Goal: Check status: Check status

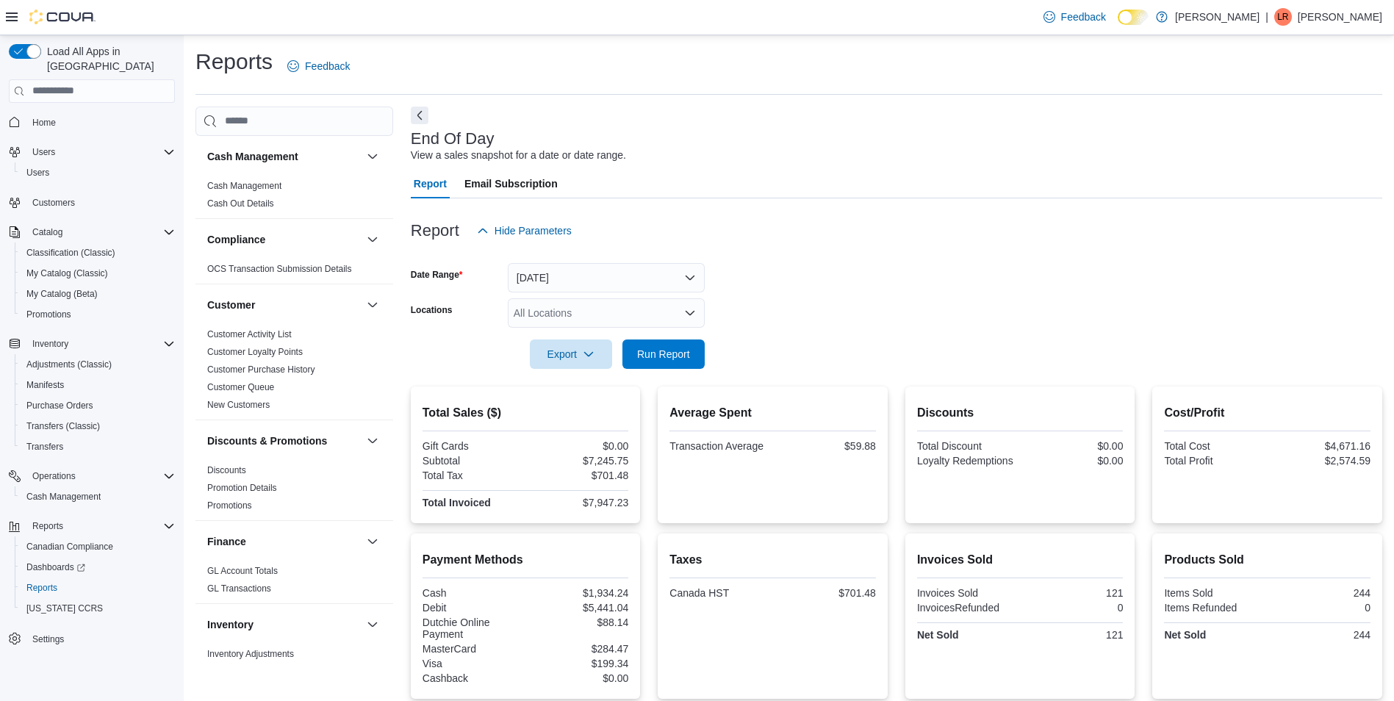
scroll to position [809, 0]
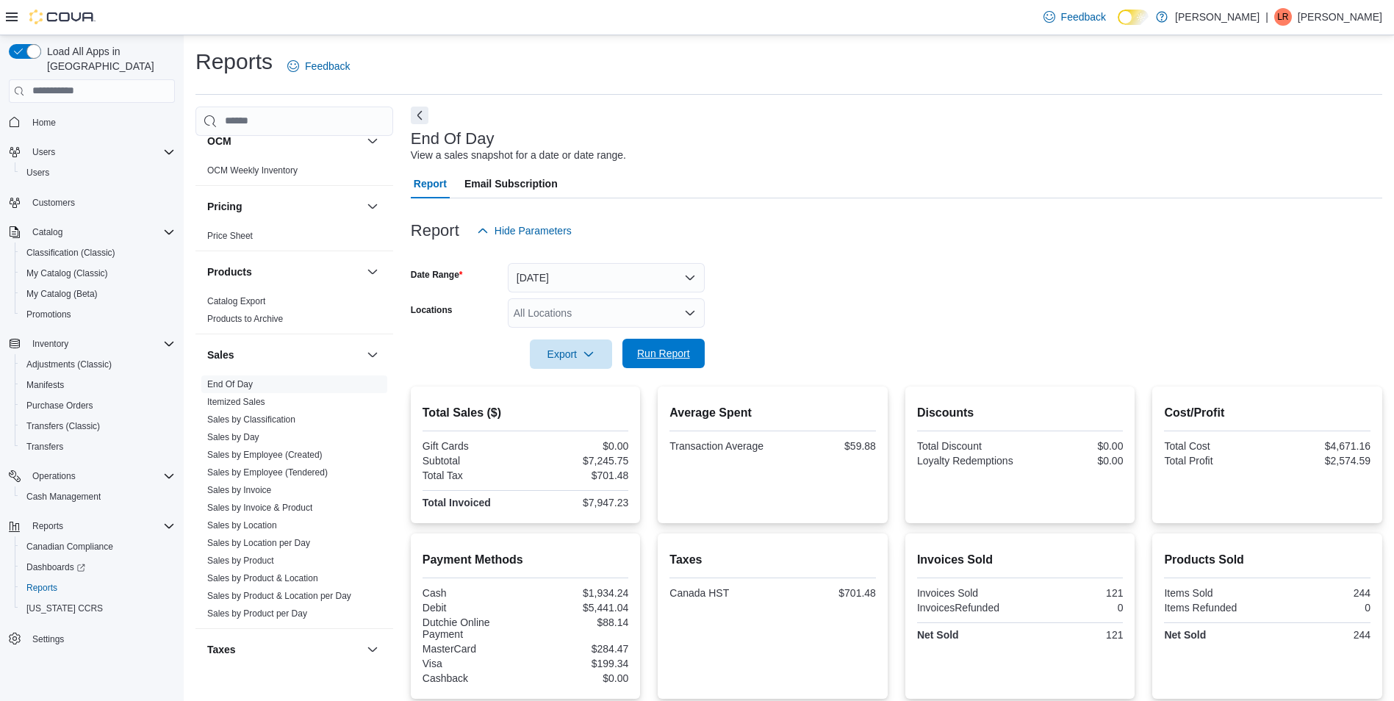
click at [664, 349] on span "Run Report" at bounding box center [663, 353] width 53 height 15
click at [298, 456] on link "Sales by Employee (Created)" at bounding box center [264, 455] width 115 height 10
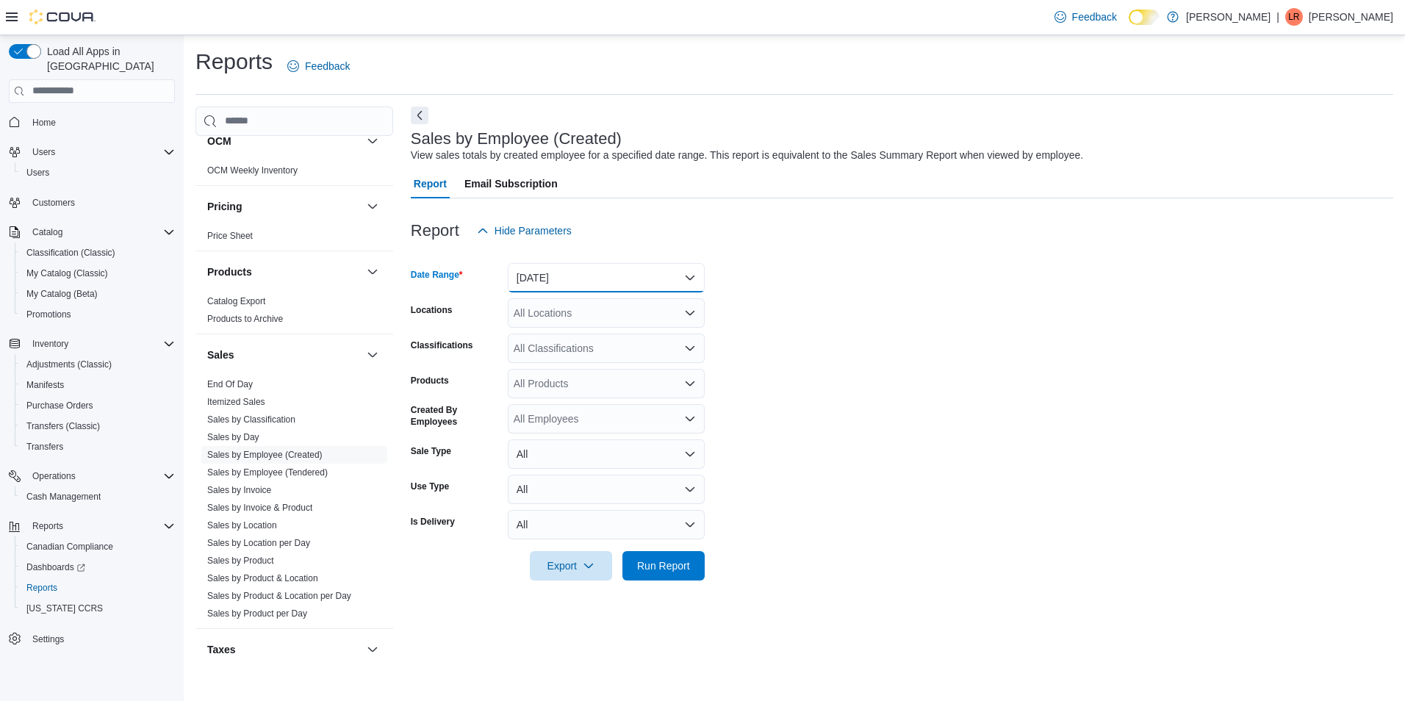
click at [688, 279] on button "[DATE]" at bounding box center [606, 277] width 197 height 29
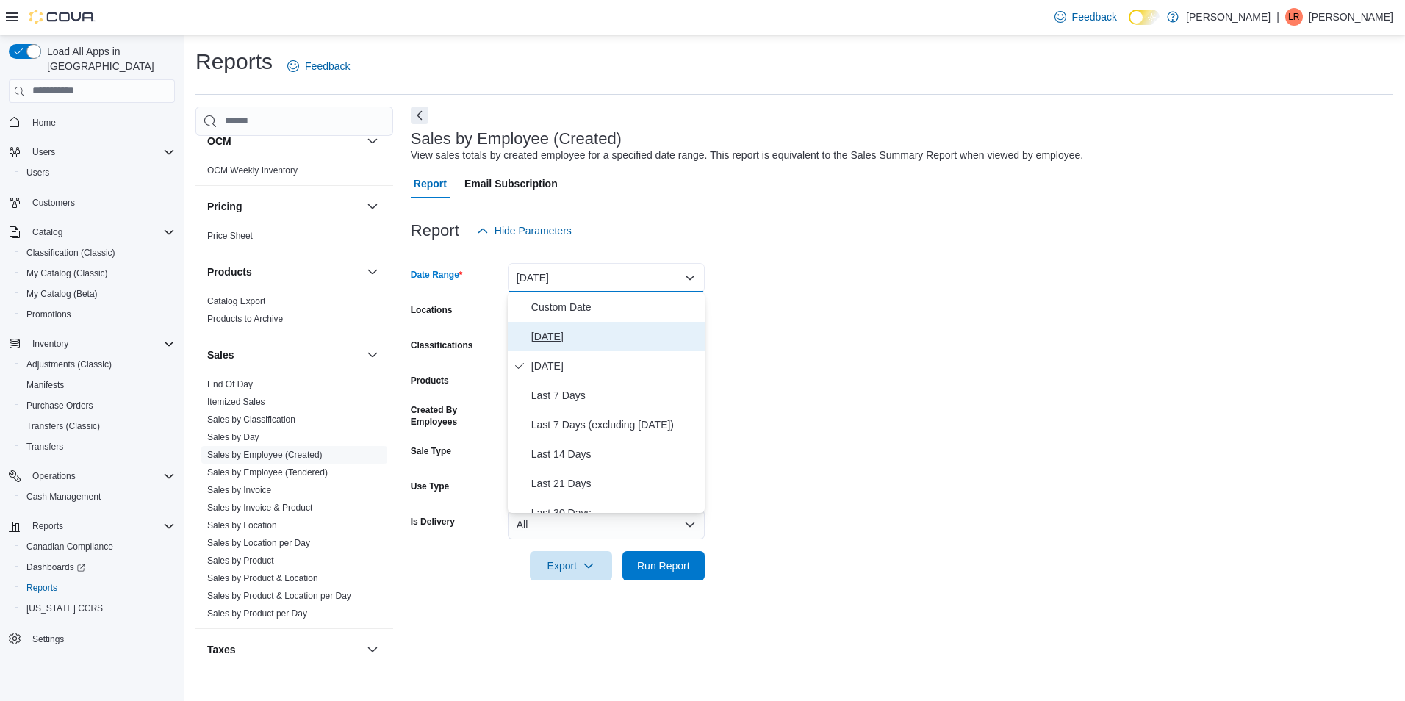
click at [538, 340] on span "[DATE]" at bounding box center [615, 337] width 168 height 18
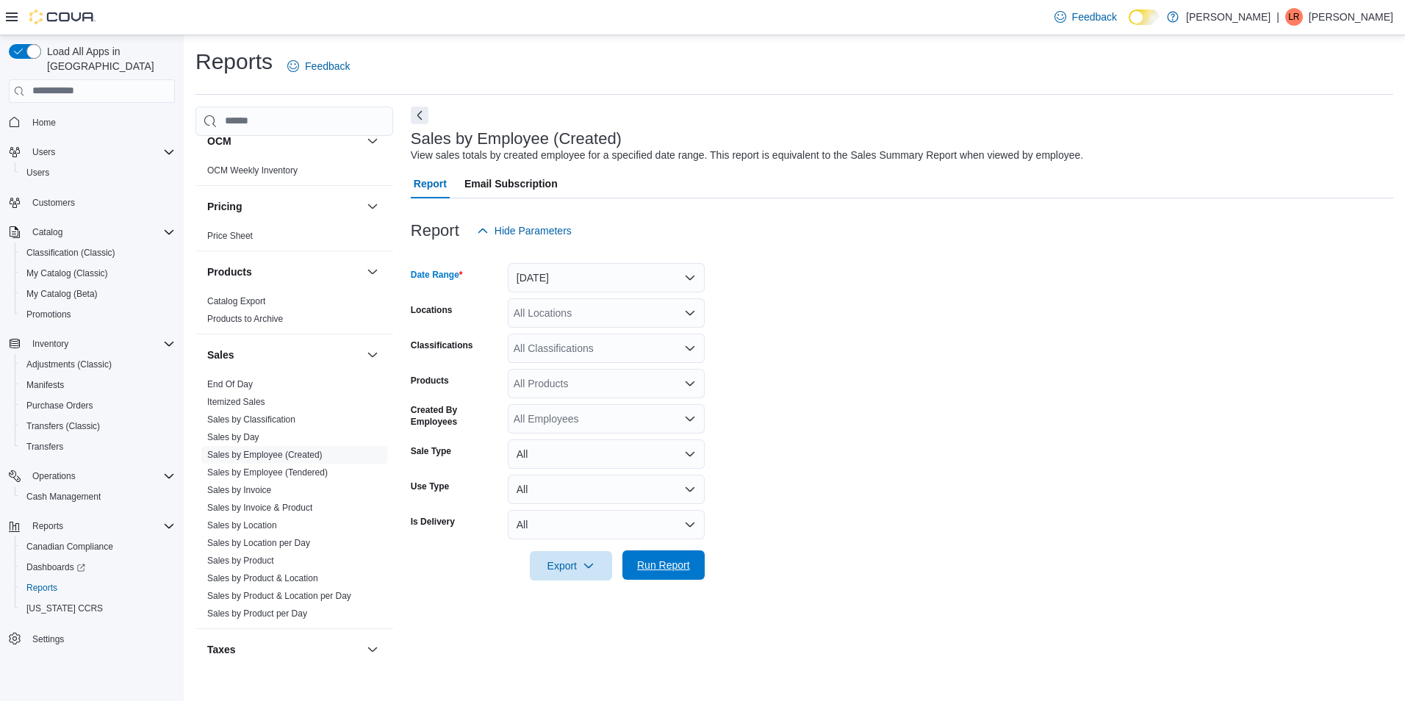
click at [665, 572] on span "Run Report" at bounding box center [663, 565] width 53 height 15
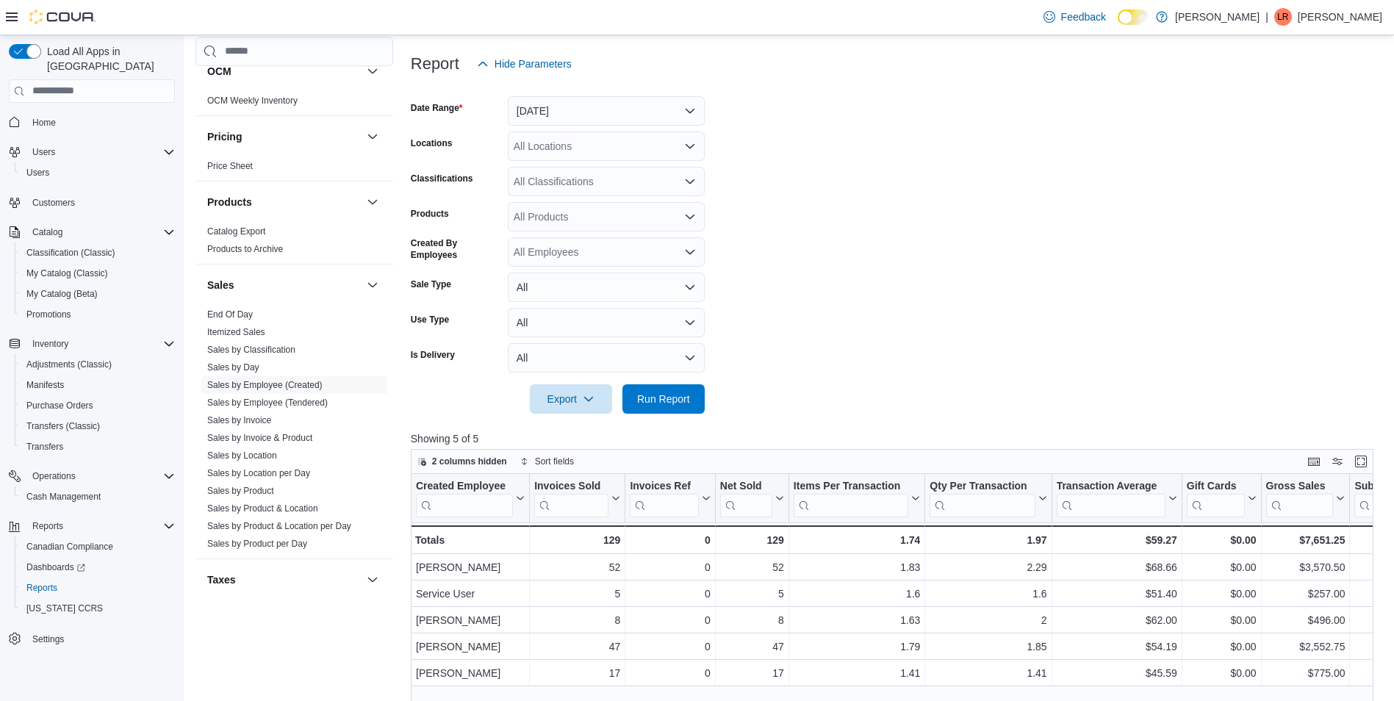
scroll to position [74, 0]
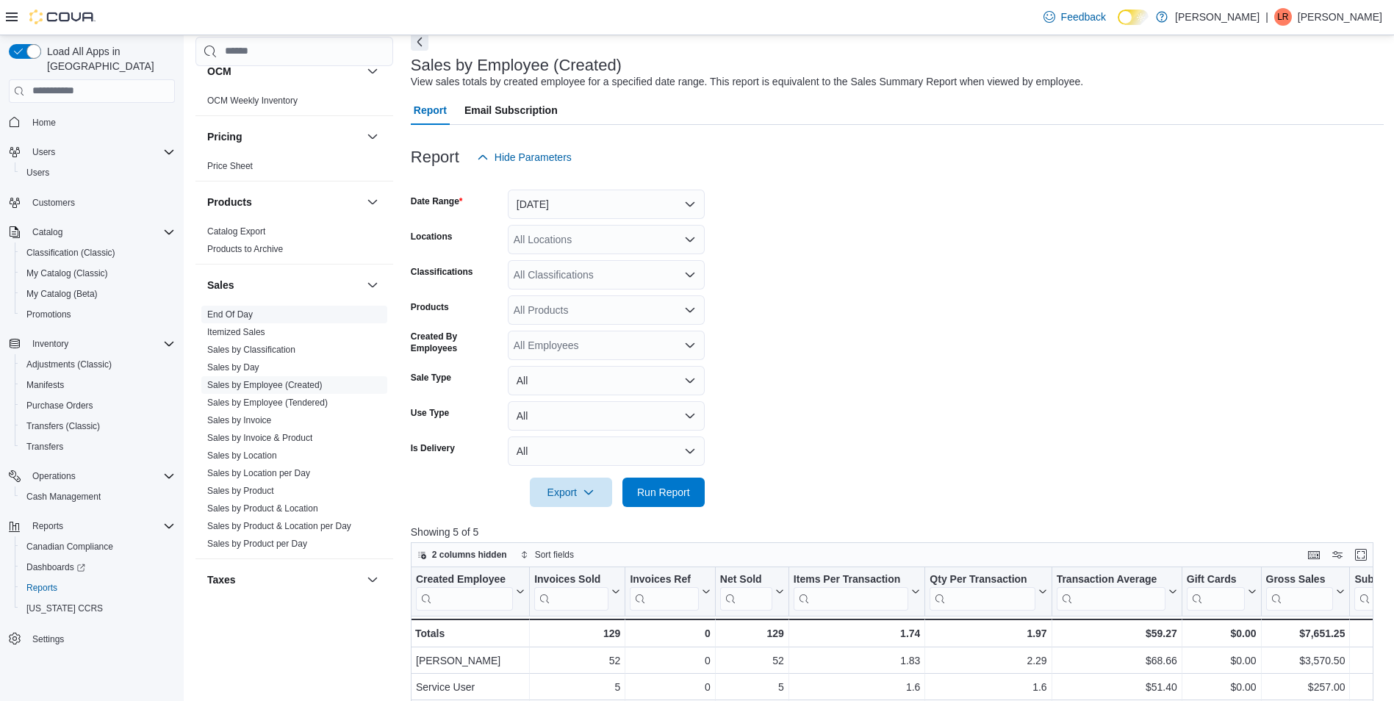
click at [230, 314] on link "End Of Day" at bounding box center [230, 314] width 46 height 10
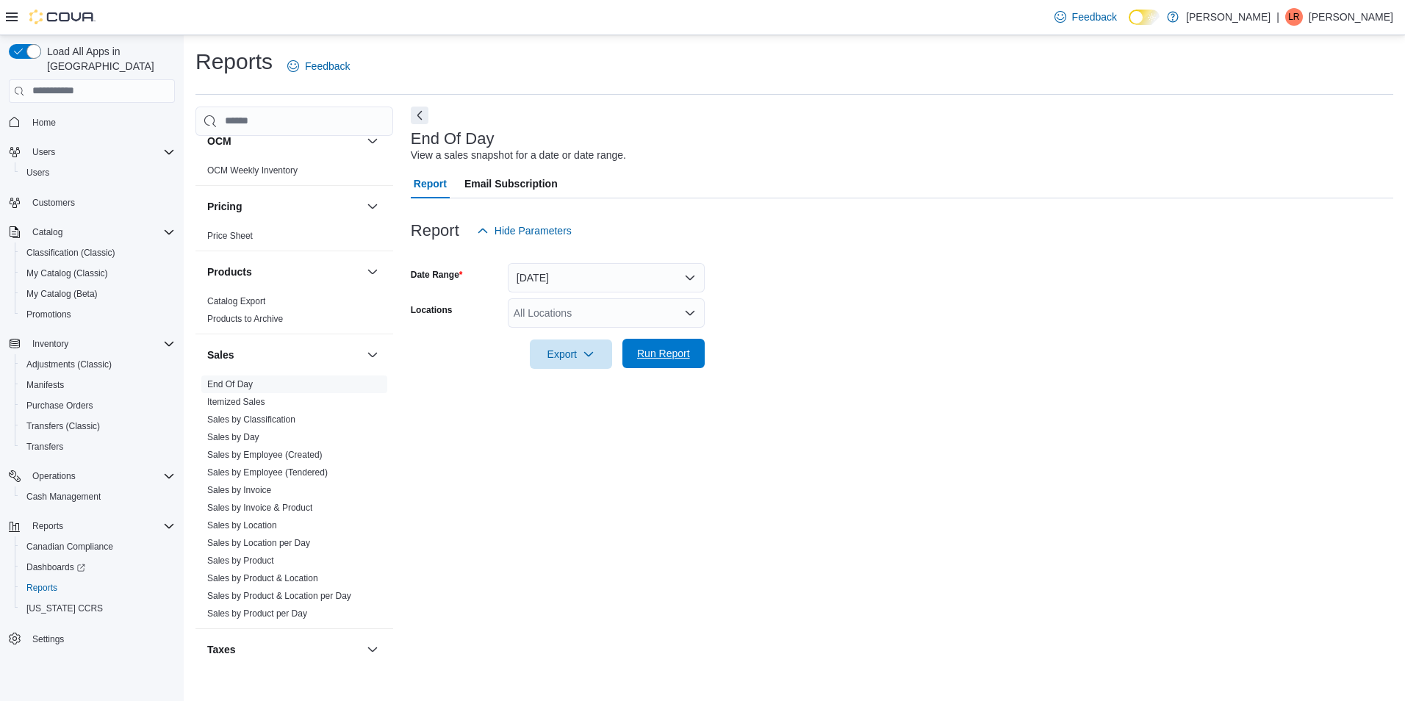
click at [678, 356] on span "Run Report" at bounding box center [663, 353] width 53 height 15
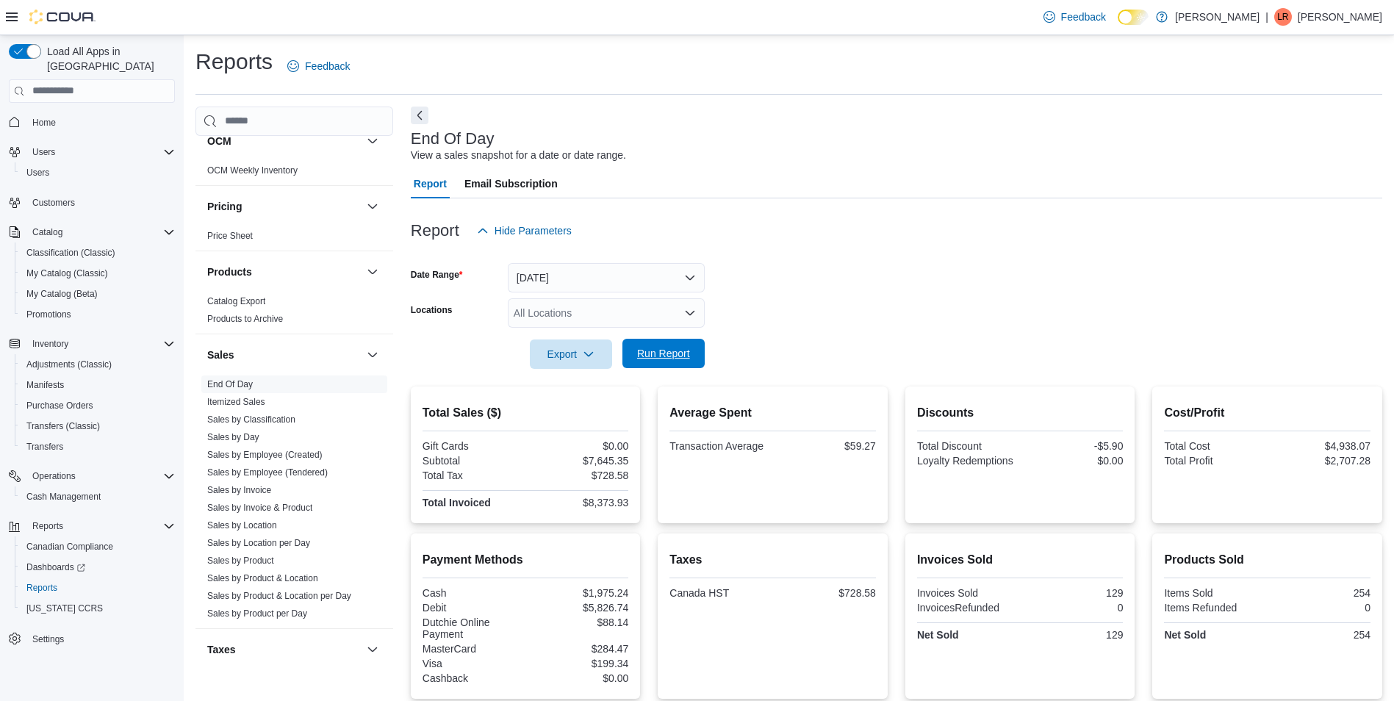
click at [659, 361] on span "Run Report" at bounding box center [663, 353] width 65 height 29
click at [296, 459] on link "Sales by Employee (Created)" at bounding box center [264, 455] width 115 height 10
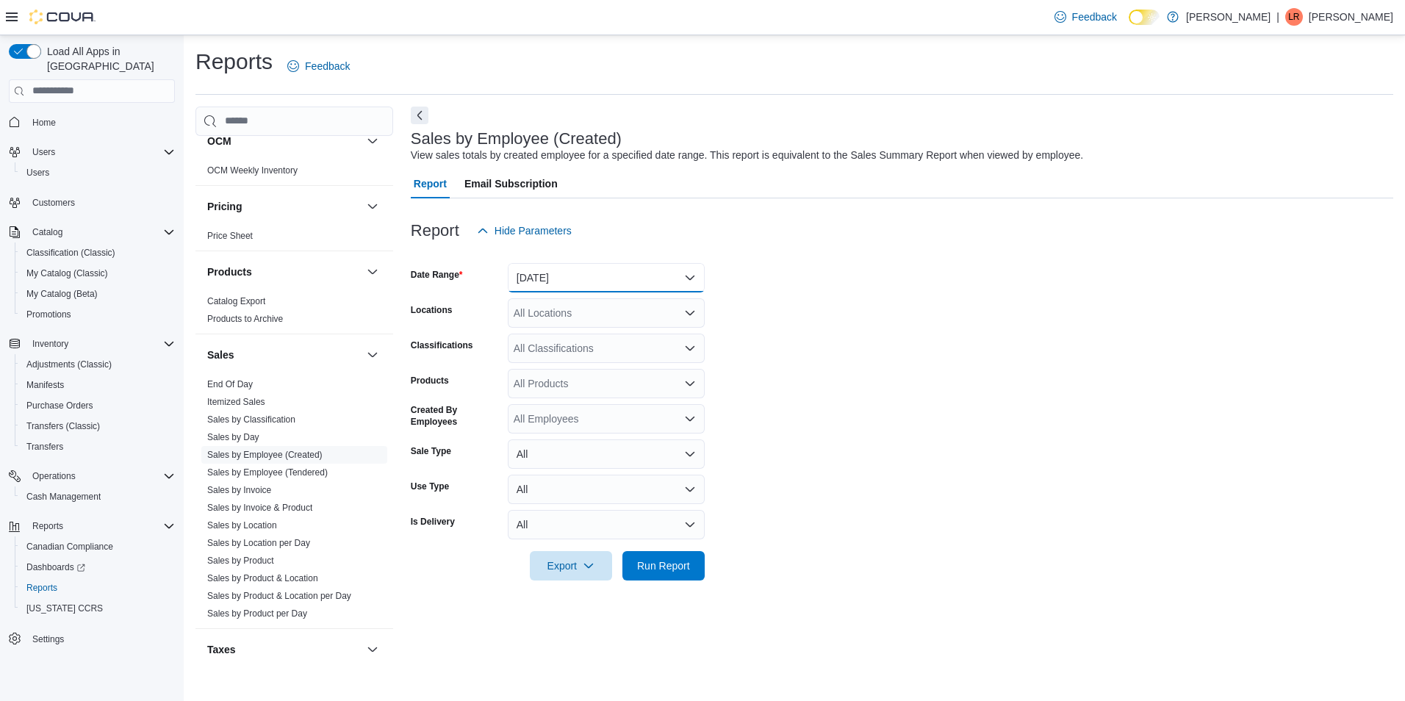
click at [695, 286] on button "[DATE]" at bounding box center [606, 277] width 197 height 29
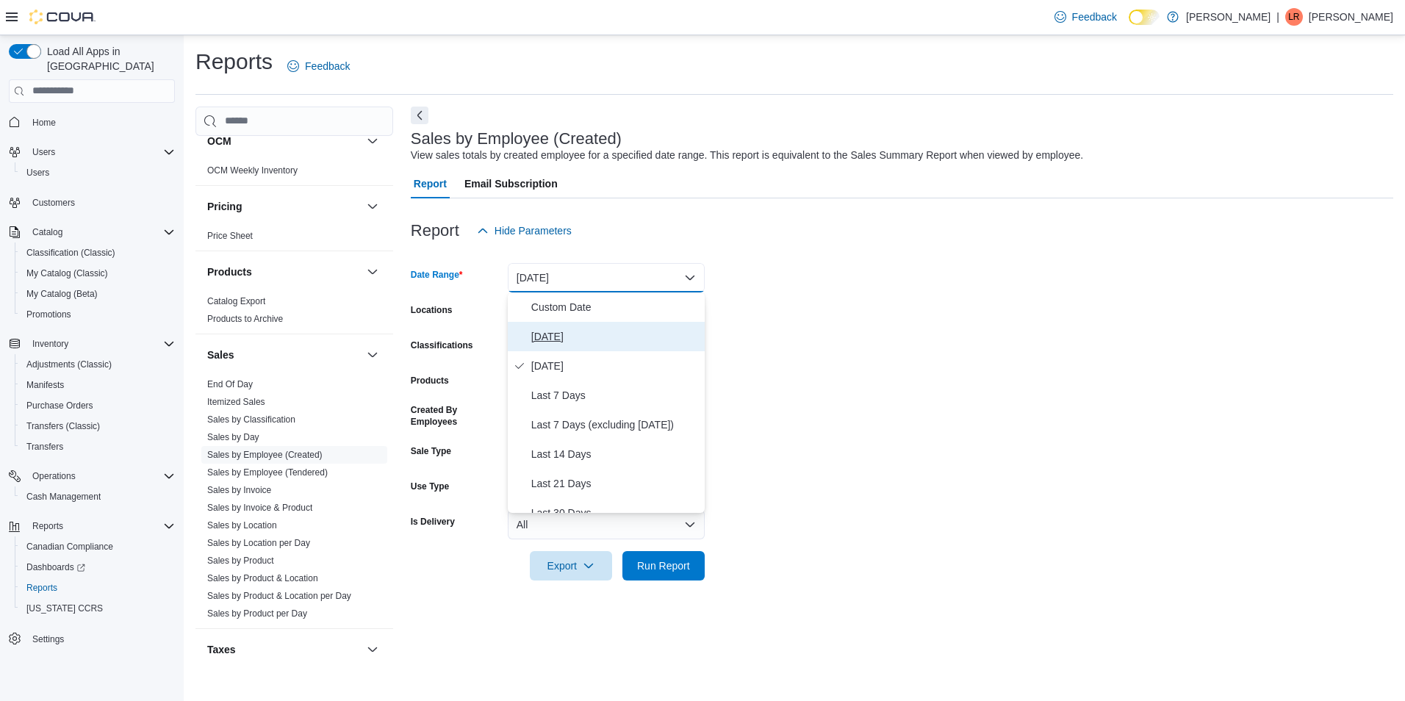
click at [554, 339] on span "[DATE]" at bounding box center [615, 337] width 168 height 18
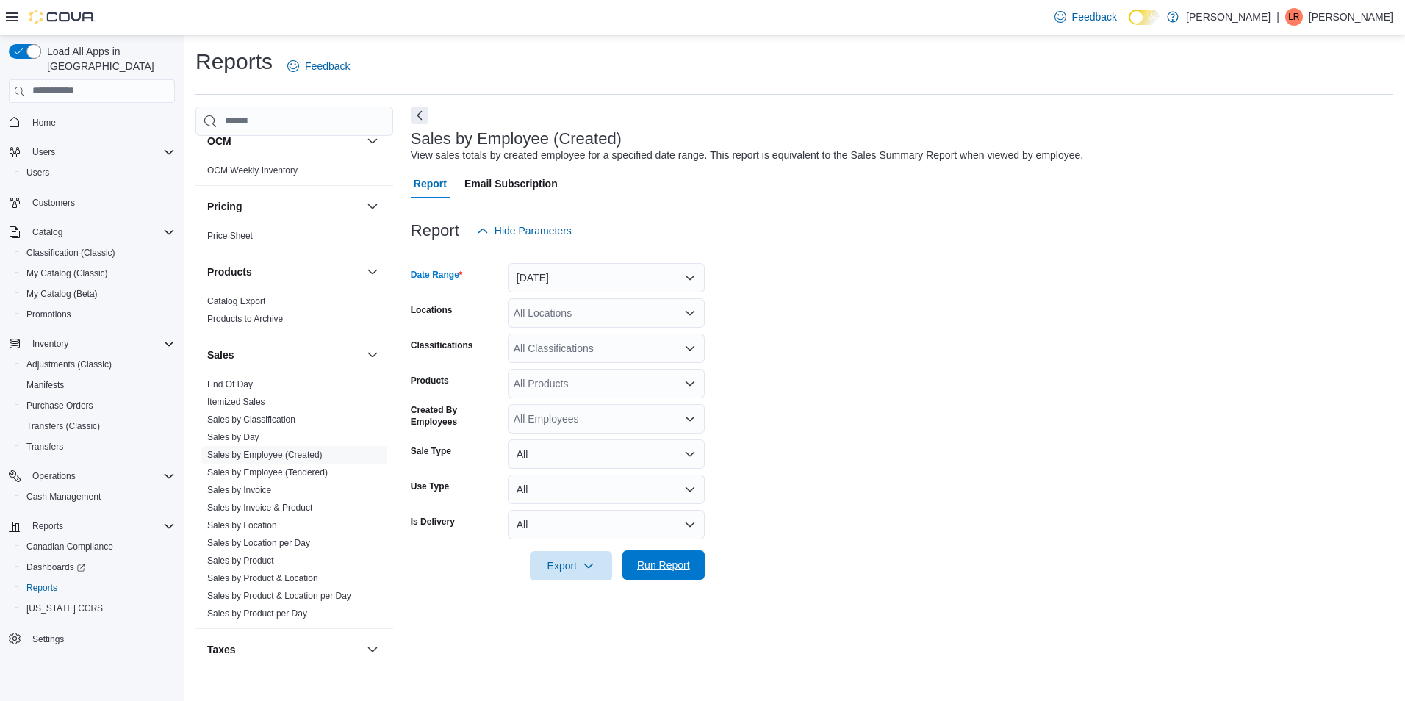
click at [687, 568] on span "Run Report" at bounding box center [663, 565] width 53 height 15
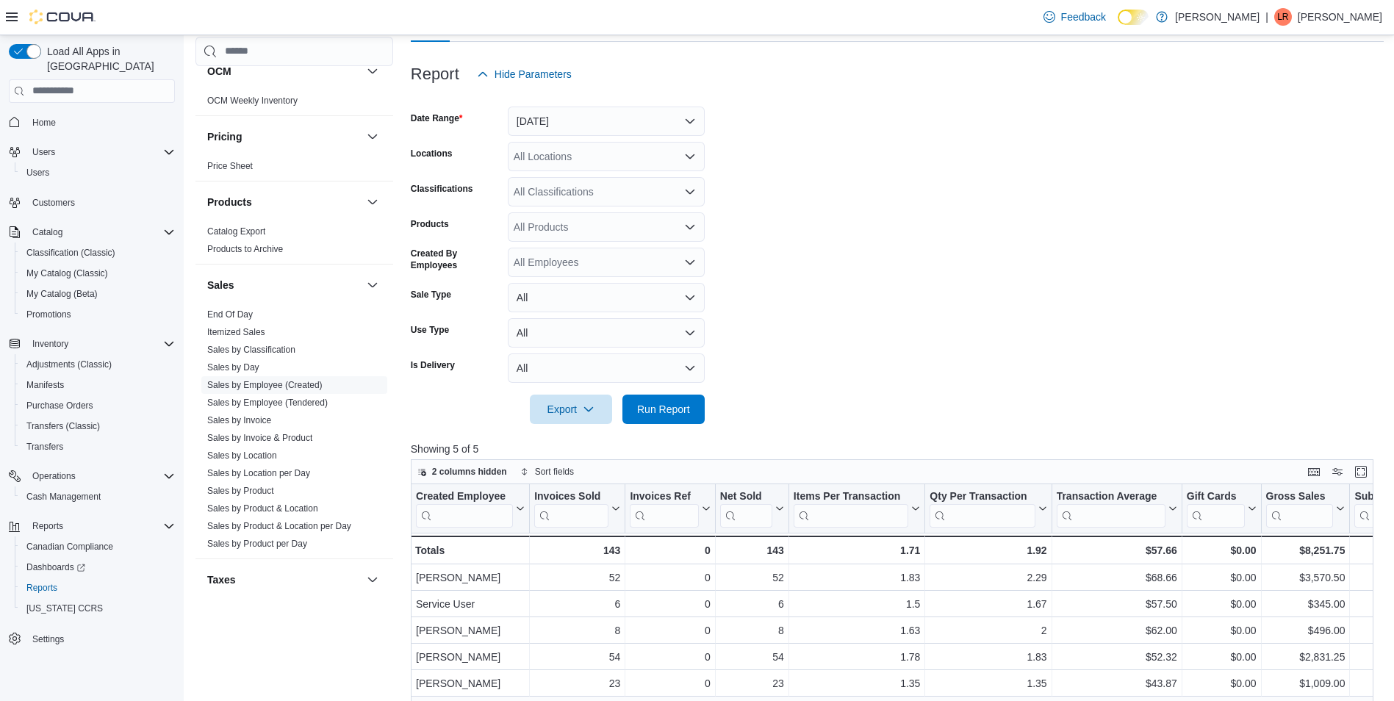
scroll to position [74, 0]
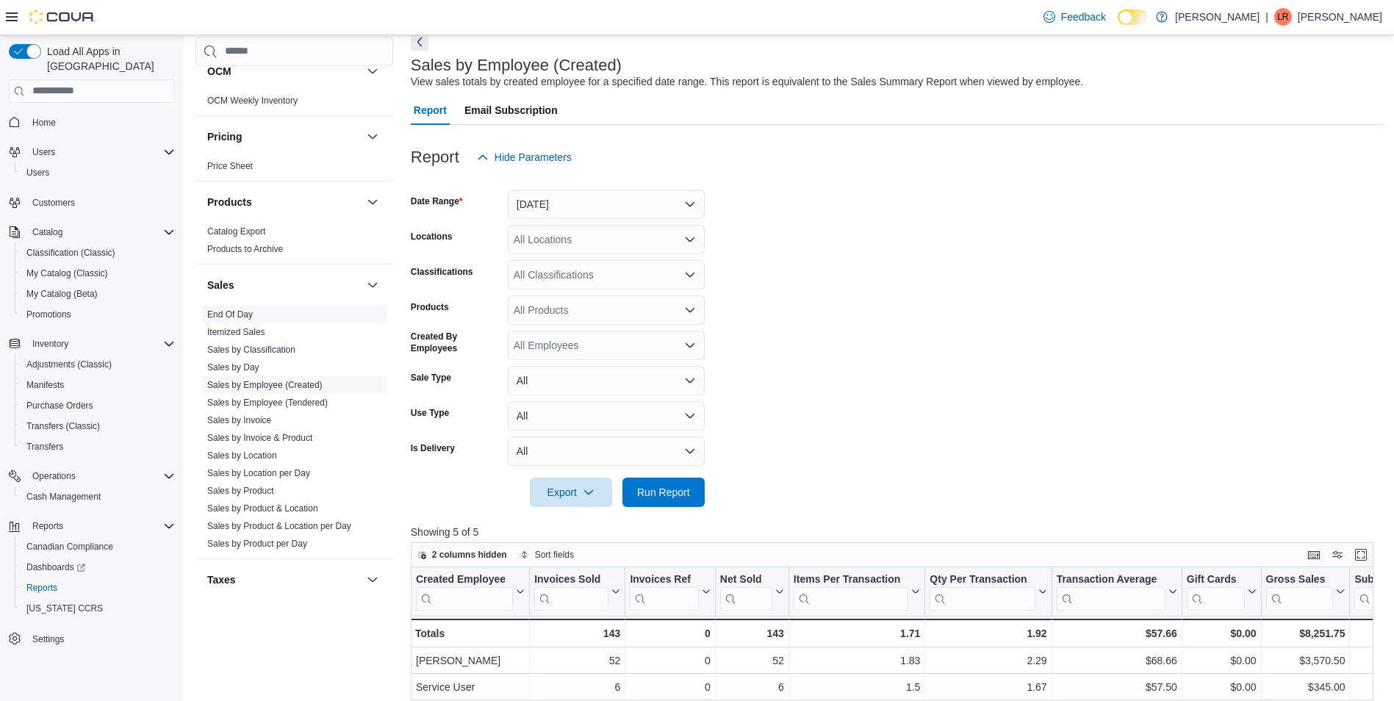
click at [237, 314] on link "End Of Day" at bounding box center [230, 314] width 46 height 10
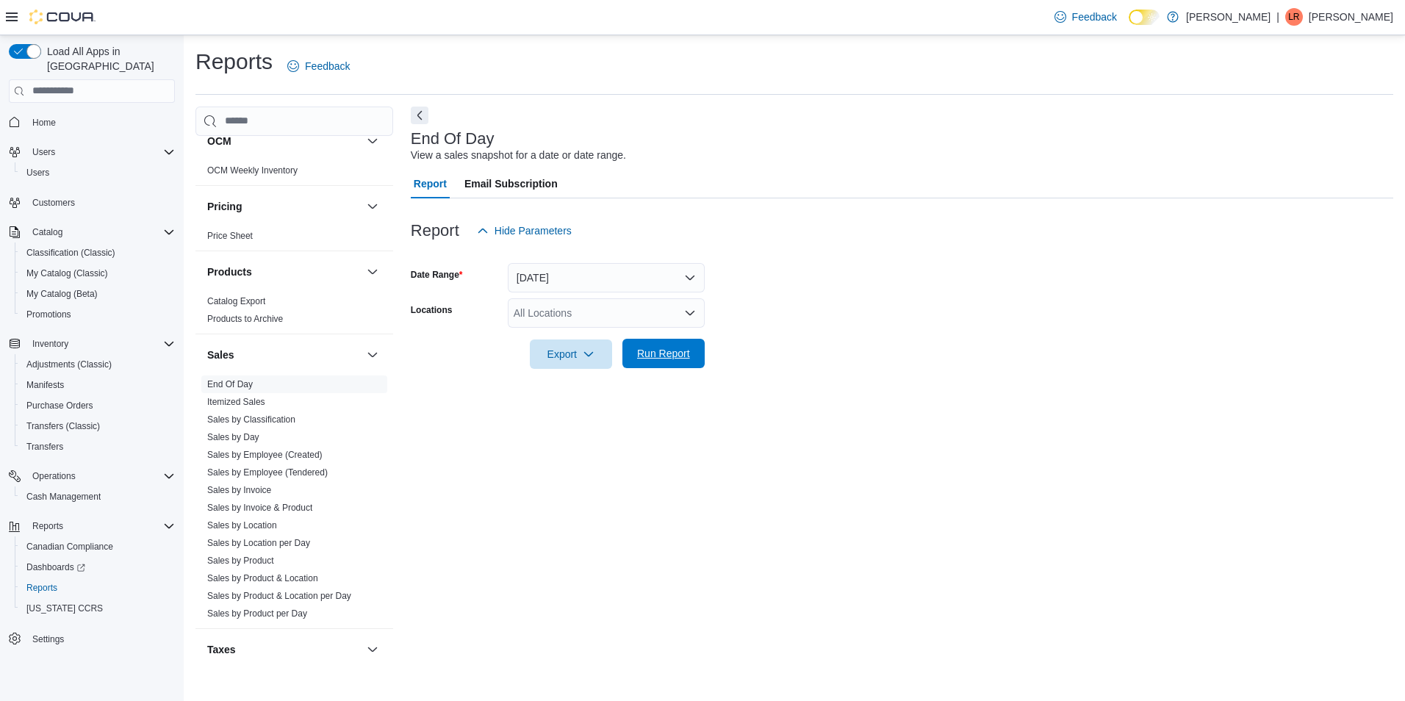
click at [677, 357] on span "Run Report" at bounding box center [663, 353] width 53 height 15
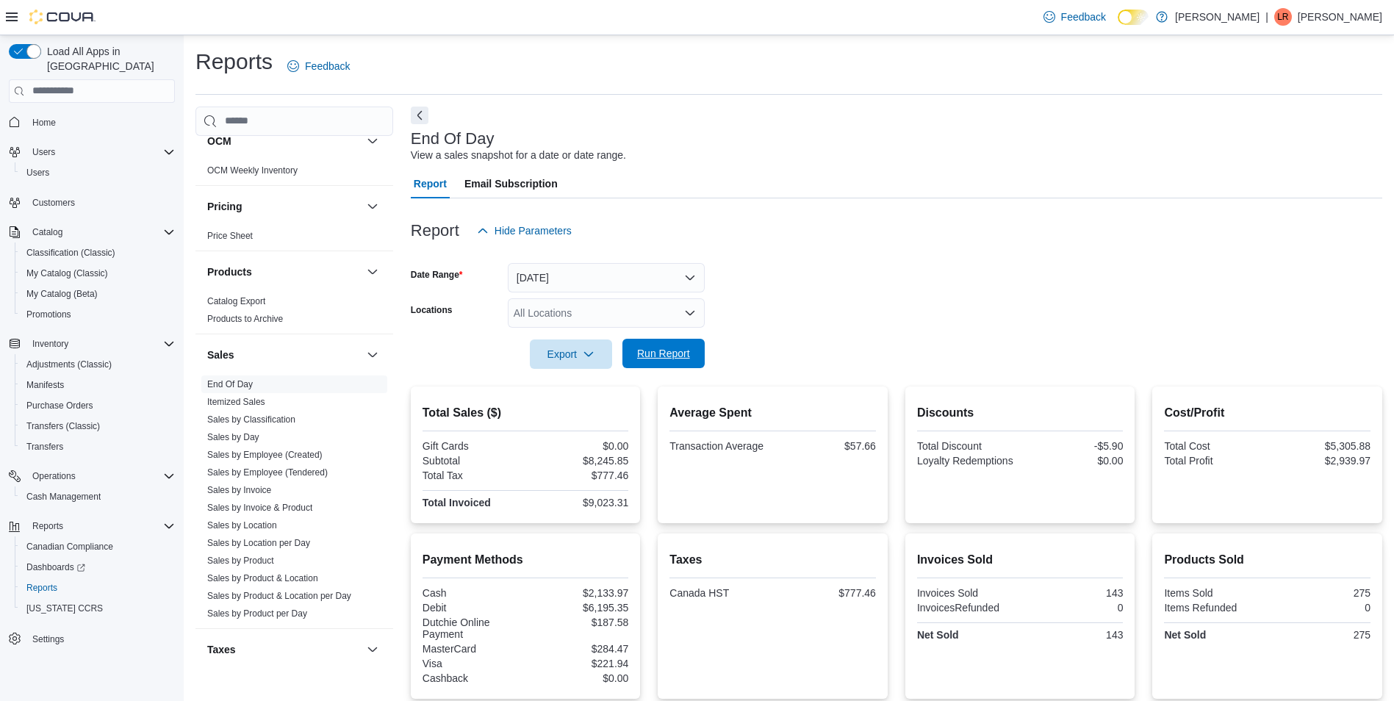
click at [678, 357] on span "Run Report" at bounding box center [663, 353] width 53 height 15
click at [662, 355] on span "Run Report" at bounding box center [663, 353] width 53 height 15
